Goal: Task Accomplishment & Management: Manage account settings

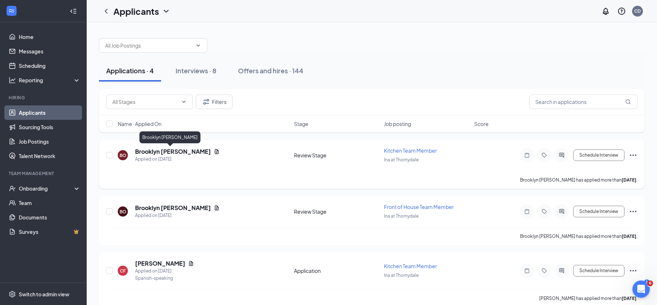
click at [180, 153] on h5 "Brooklyn [PERSON_NAME]" at bounding box center [173, 152] width 76 height 8
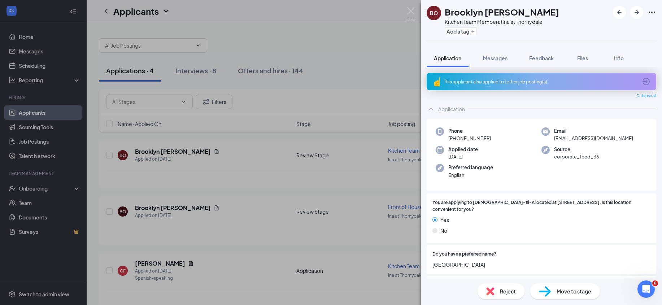
click at [464, 86] on div "This applicant also applied to 1 other job posting(s)" at bounding box center [542, 81] width 230 height 17
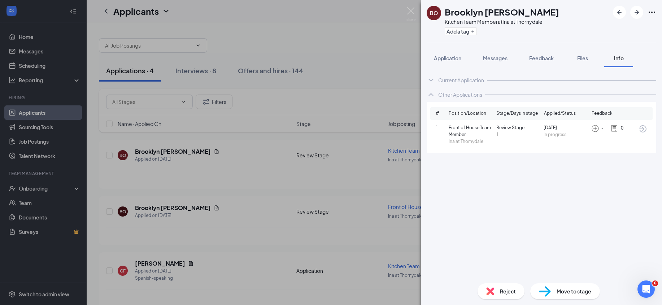
click at [405, 14] on div "BO Brooklyn [PERSON_NAME] Kitchen Team Member at Ina at [GEOGRAPHIC_DATA] Add a…" at bounding box center [331, 152] width 662 height 305
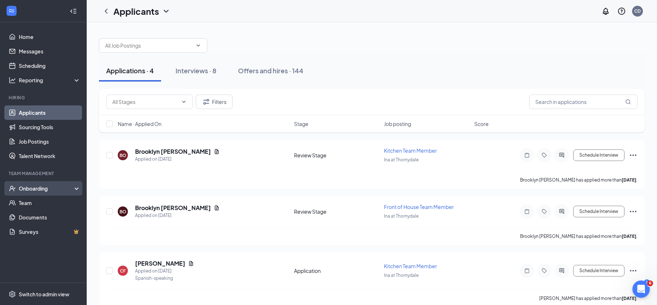
click at [27, 191] on div "Onboarding" at bounding box center [47, 188] width 56 height 7
click at [32, 202] on link "Overview" at bounding box center [50, 203] width 62 height 14
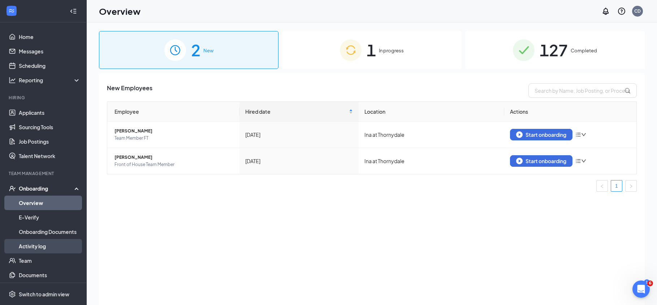
click at [36, 249] on link "Activity log" at bounding box center [50, 246] width 62 height 14
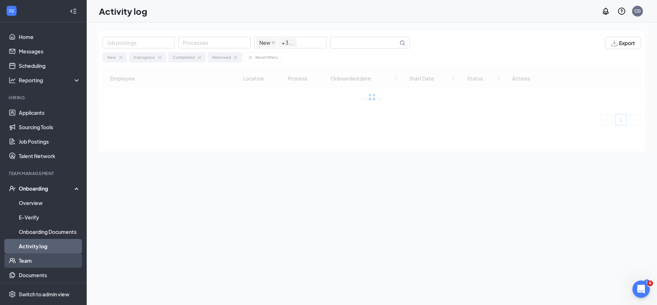
click at [29, 261] on link "Team" at bounding box center [50, 261] width 62 height 14
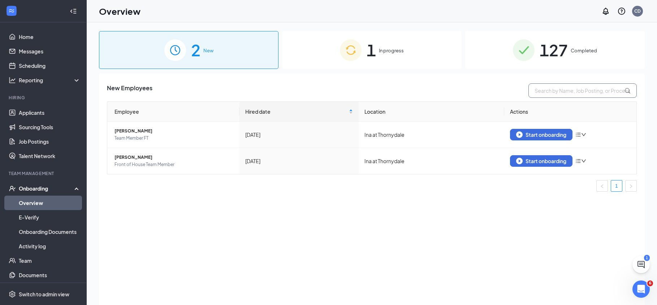
click at [544, 95] on input "text" at bounding box center [582, 90] width 108 height 14
type input "olivia"
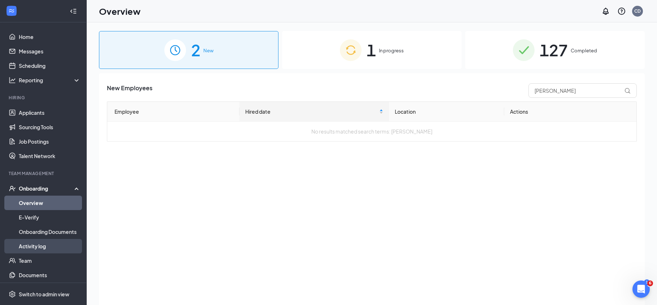
click at [38, 249] on link "Activity log" at bounding box center [50, 246] width 62 height 14
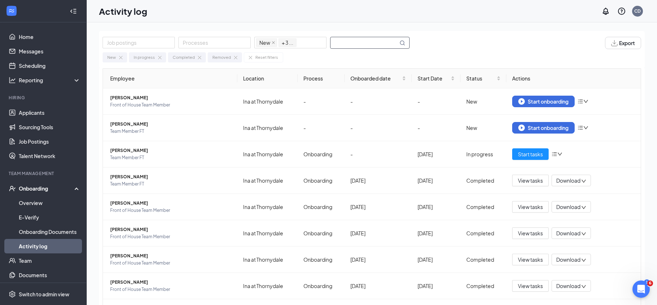
click at [341, 45] on input "text" at bounding box center [365, 42] width 68 height 11
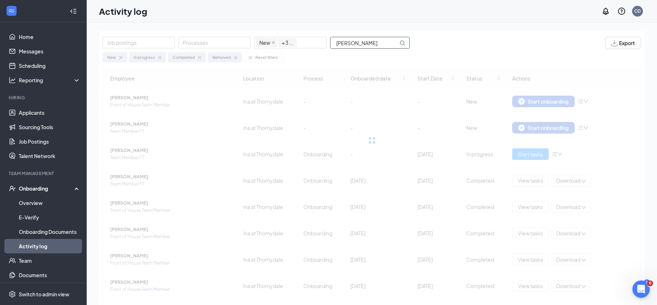
type input "olivia"
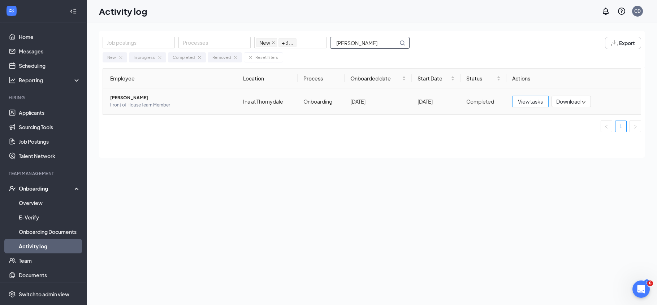
click at [539, 102] on span "View tasks" at bounding box center [530, 102] width 25 height 8
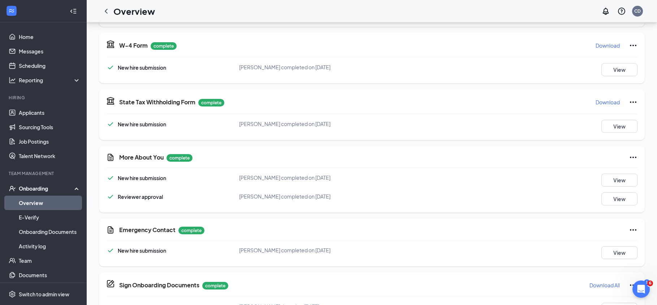
scroll to position [351, 0]
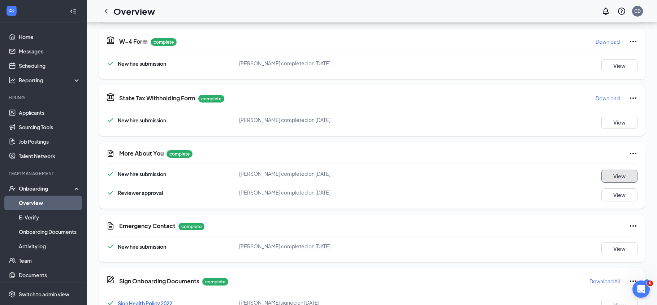
click at [618, 178] on button "View" at bounding box center [619, 176] width 36 height 13
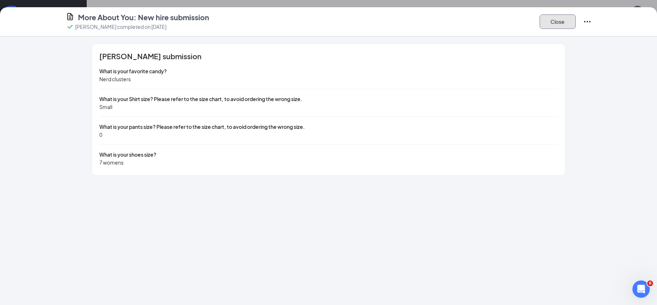
click at [567, 23] on button "Close" at bounding box center [558, 21] width 36 height 14
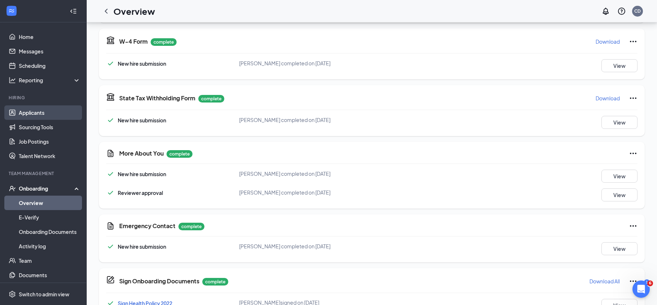
click at [23, 114] on link "Applicants" at bounding box center [50, 112] width 62 height 14
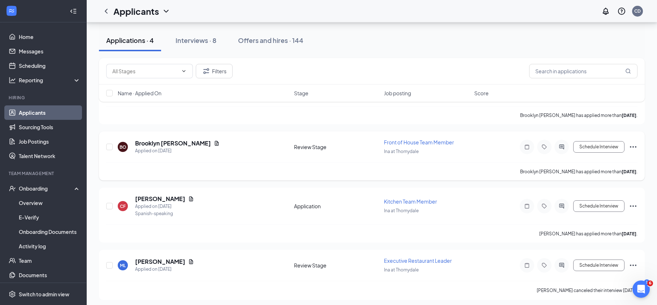
scroll to position [68, 0]
